Goal: Entertainment & Leisure: Consume media (video, audio)

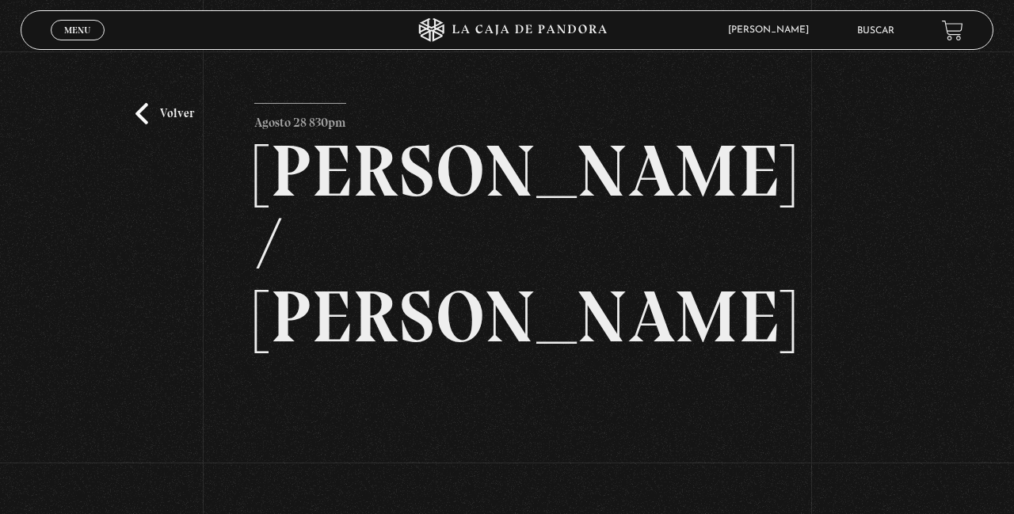
scroll to position [249, 0]
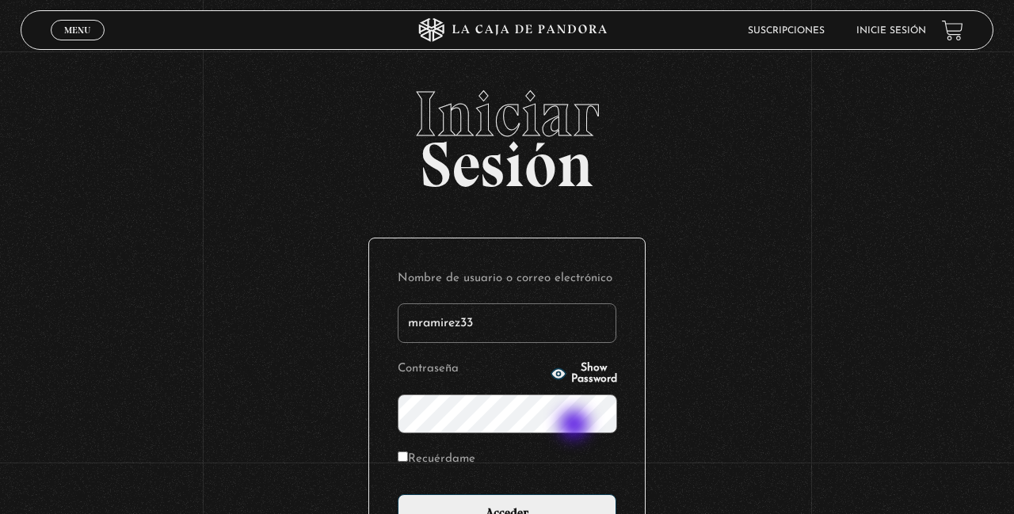
click at [398, 494] on input "Acceder" at bounding box center [507, 514] width 219 height 40
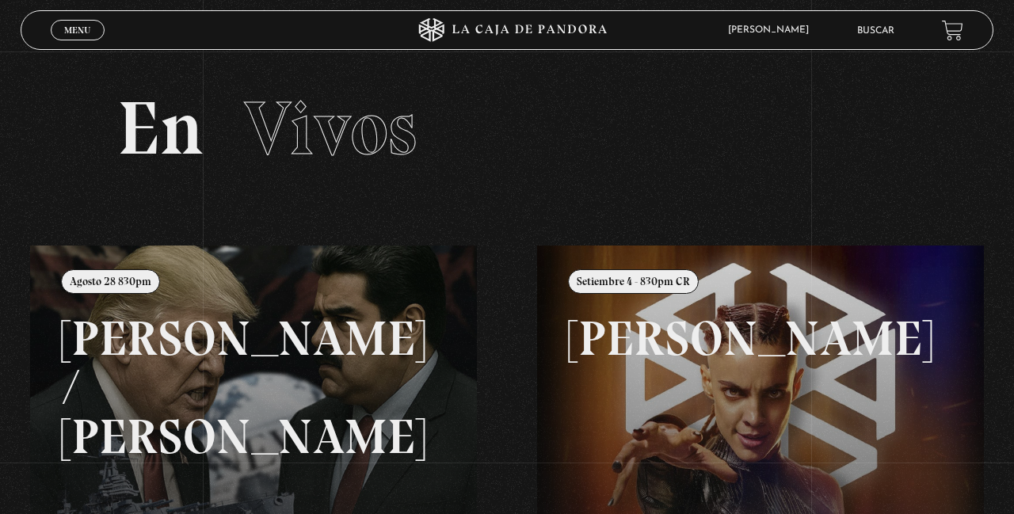
click at [93, 43] on div "Menu Cerrar" at bounding box center [203, 30] width 304 height 38
click at [86, 21] on link "Menu Cerrar" at bounding box center [78, 30] width 54 height 21
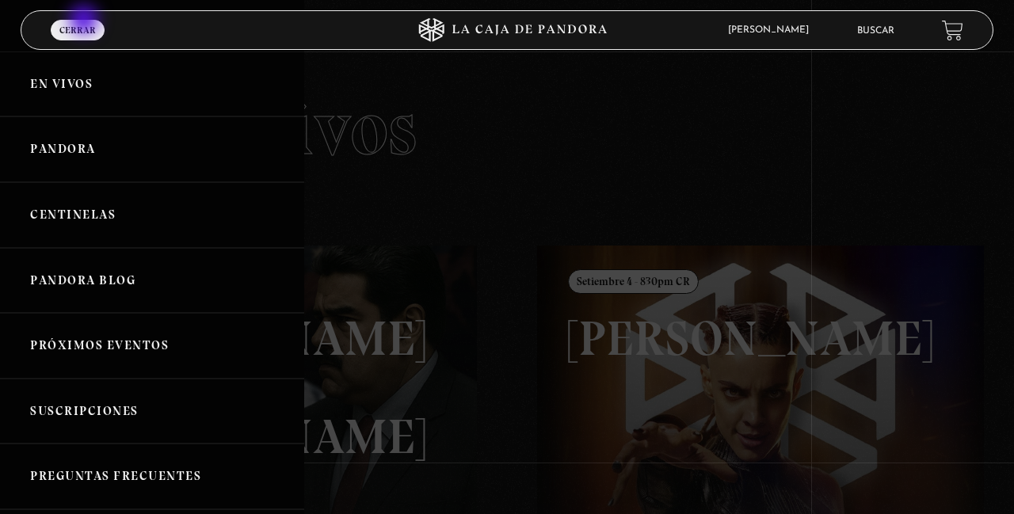
click at [92, 158] on link "Pandora" at bounding box center [152, 149] width 304 height 66
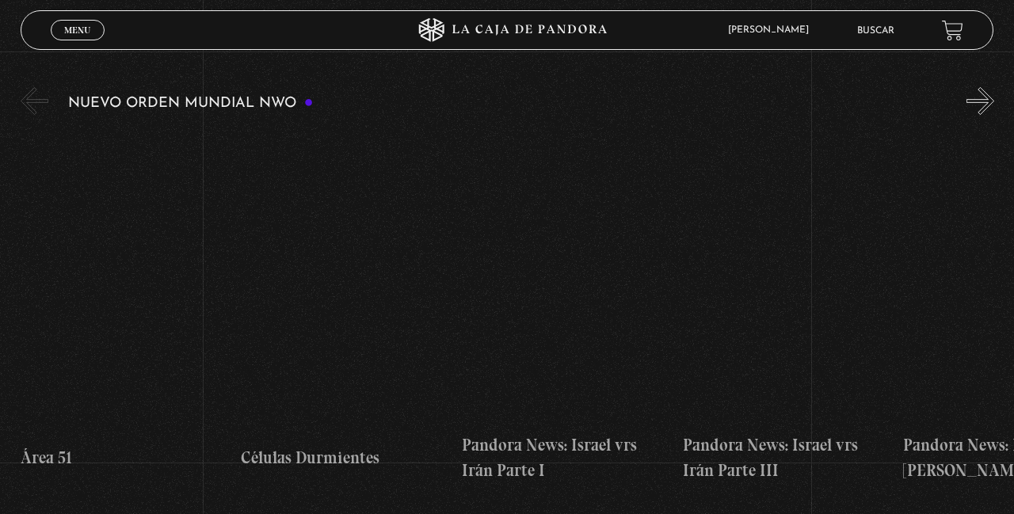
scroll to position [263, 0]
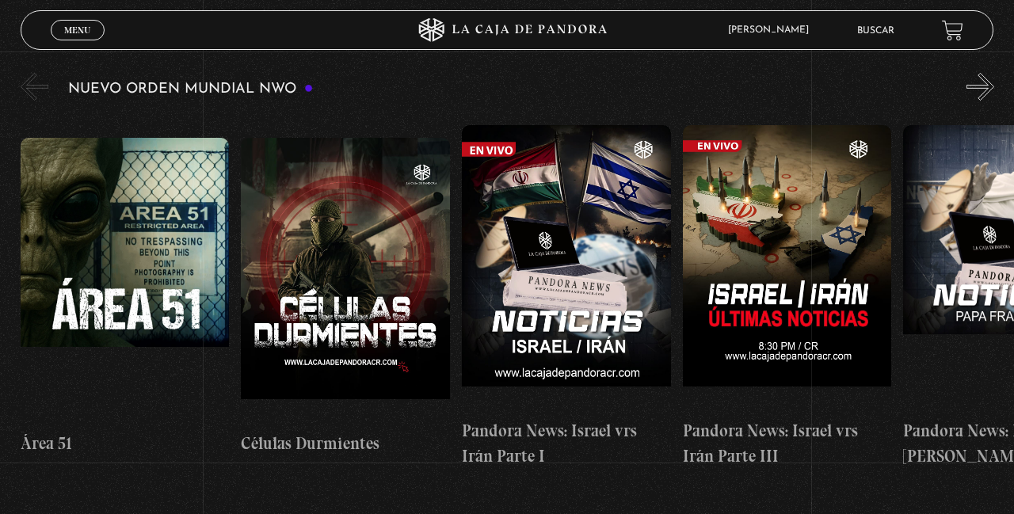
click at [170, 315] on figure at bounding box center [125, 280] width 209 height 285
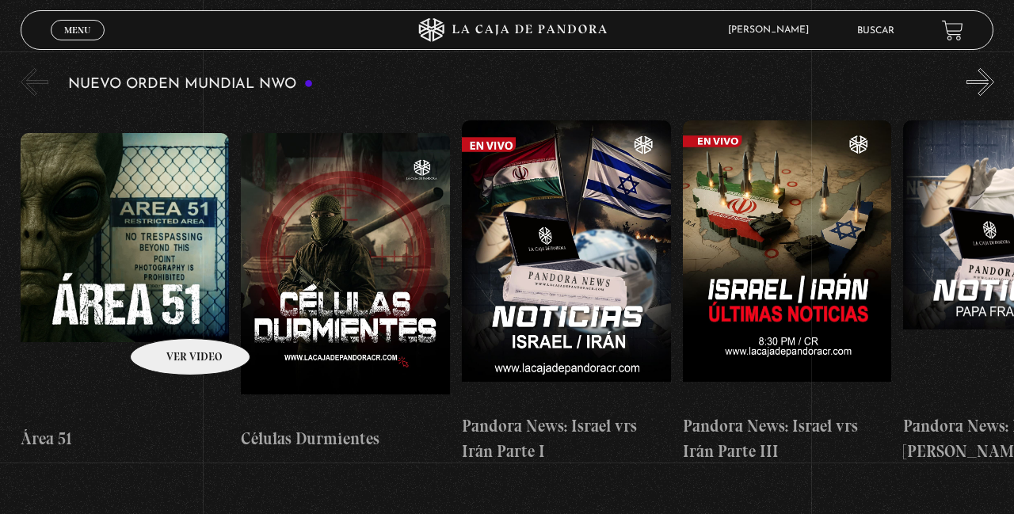
scroll to position [339, 0]
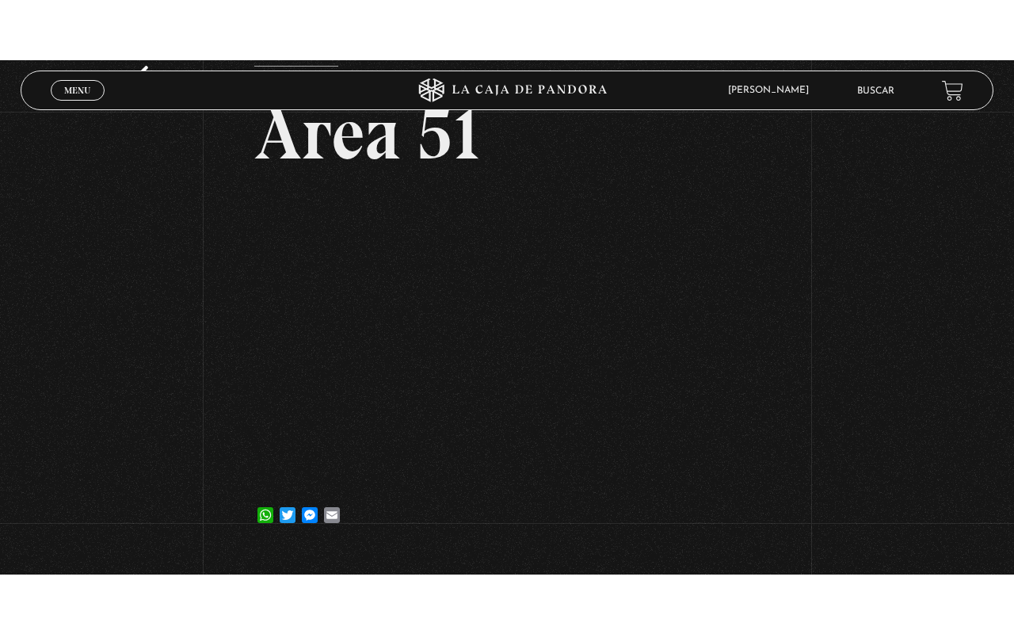
scroll to position [98, 0]
